Goal: Find specific page/section: Find specific page/section

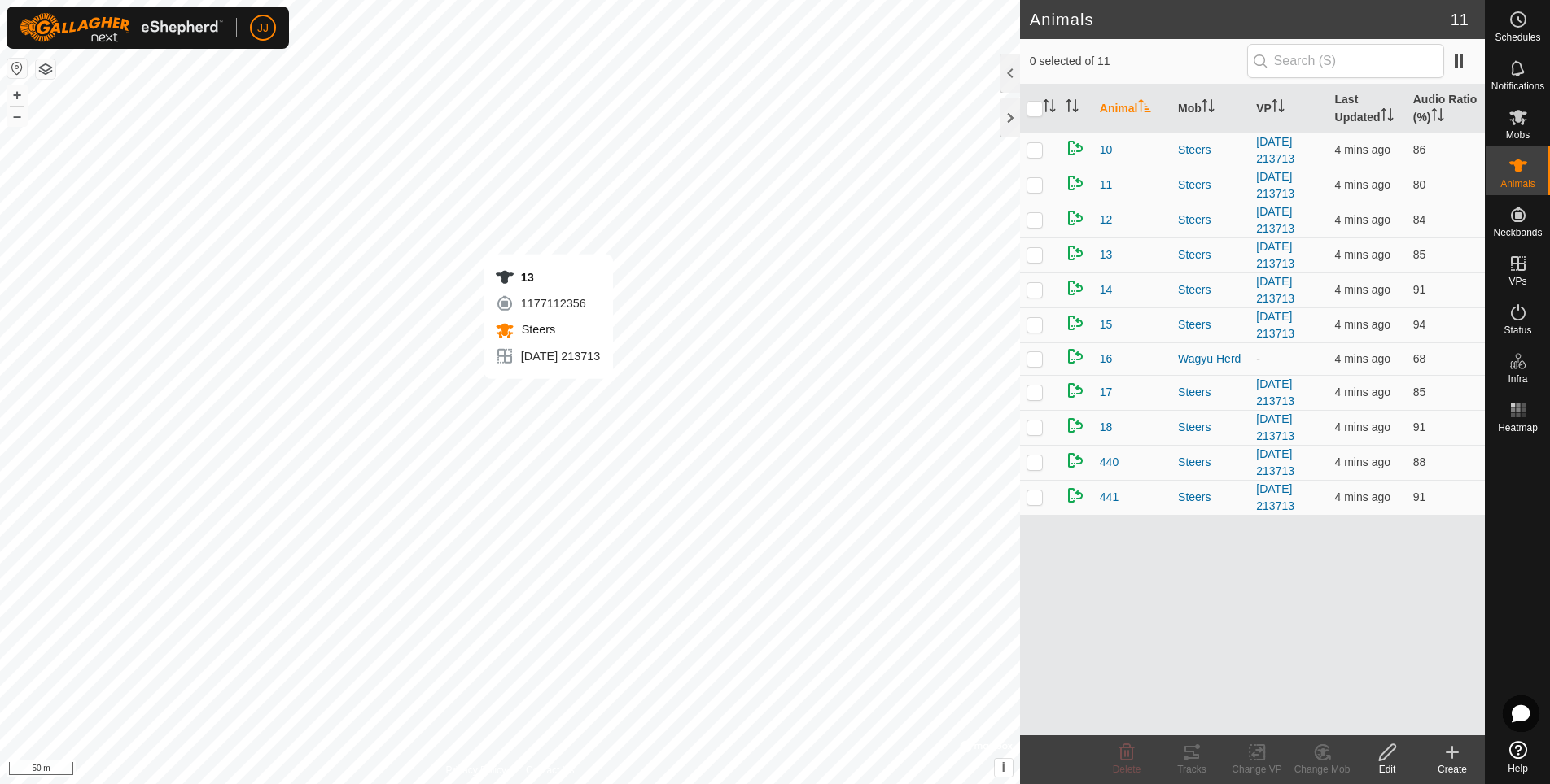
checkbox input "true"
click at [1186, 746] on icon at bounding box center [1191, 752] width 14 height 13
click at [1194, 752] on icon at bounding box center [1191, 752] width 20 height 20
